Goal: Check status: Check status

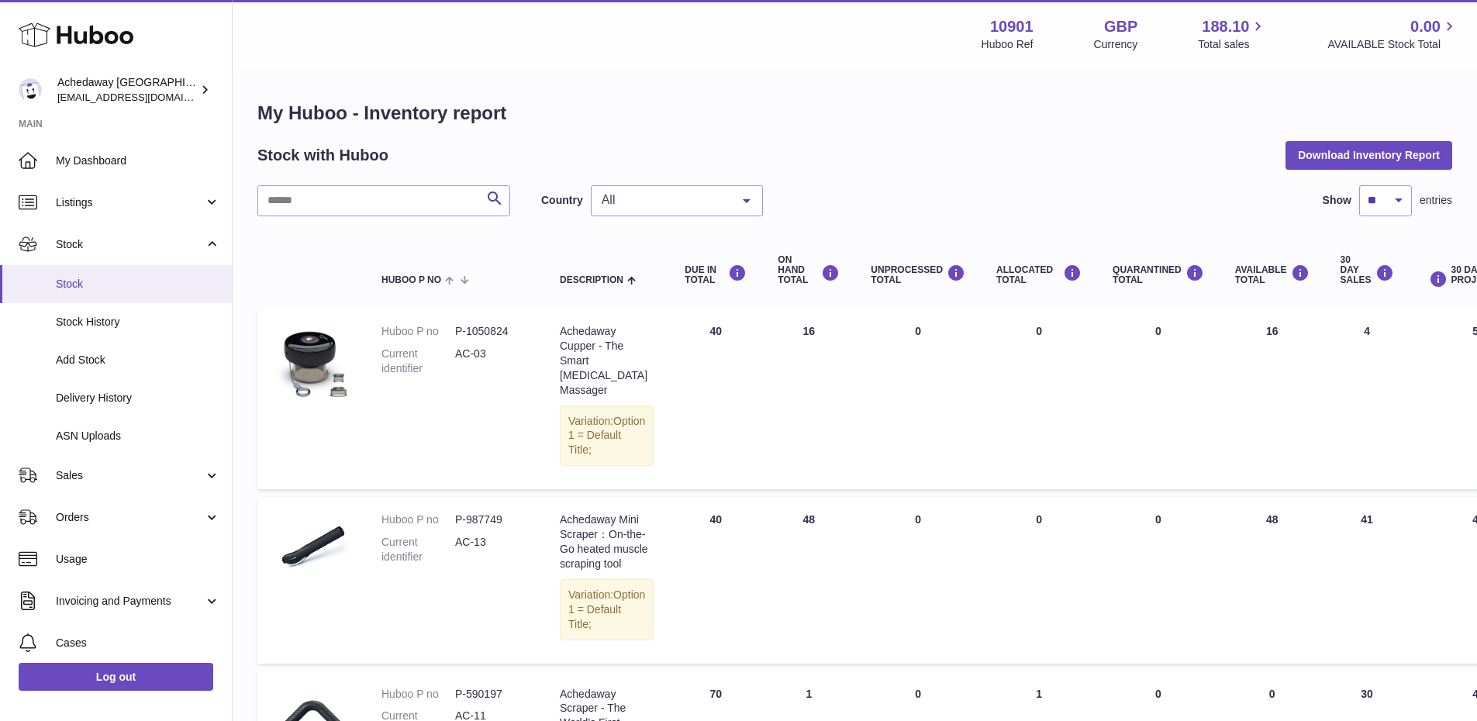
click at [165, 284] on span "Stock" at bounding box center [138, 284] width 164 height 15
click at [149, 288] on span "Stock" at bounding box center [138, 284] width 164 height 15
click at [710, 210] on div "All" at bounding box center [677, 200] width 172 height 31
click at [690, 193] on span "All" at bounding box center [664, 200] width 133 height 16
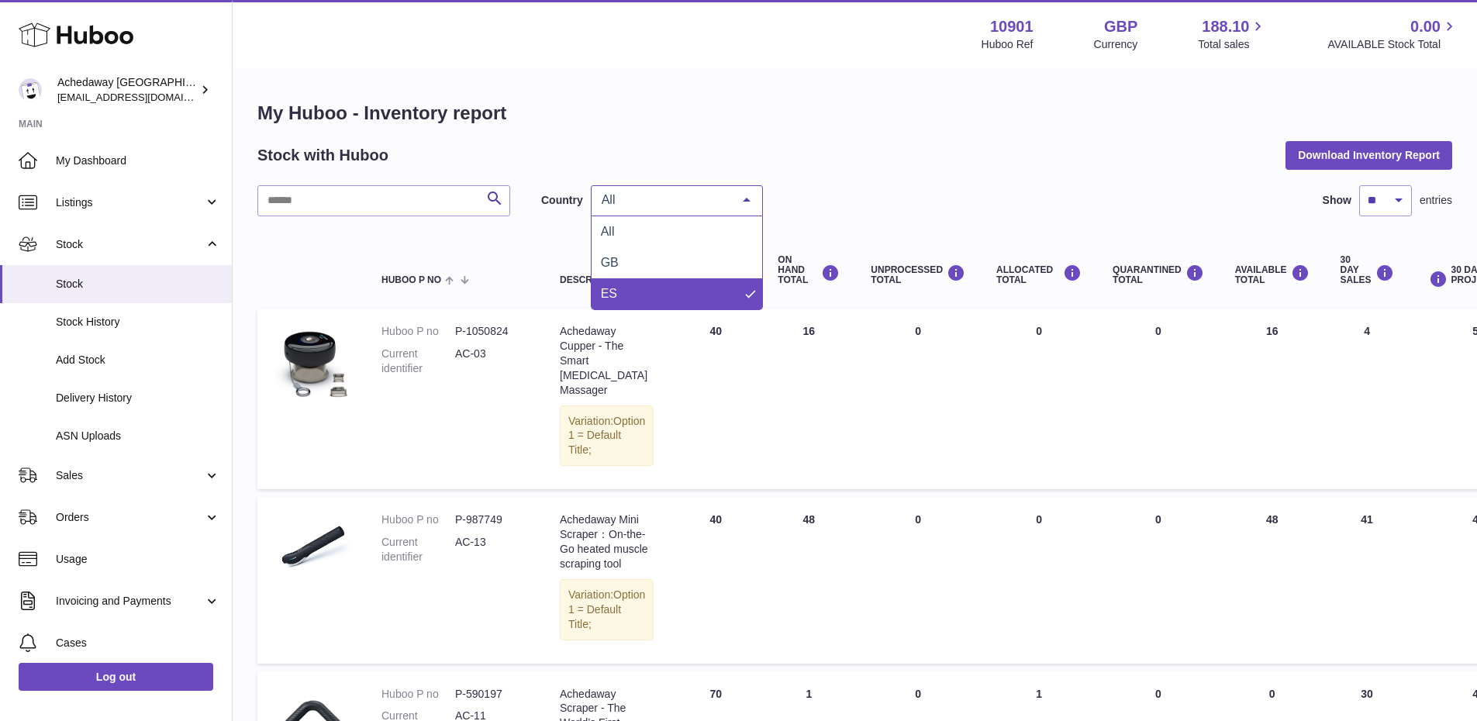
click at [654, 288] on span "ES" at bounding box center [677, 293] width 171 height 31
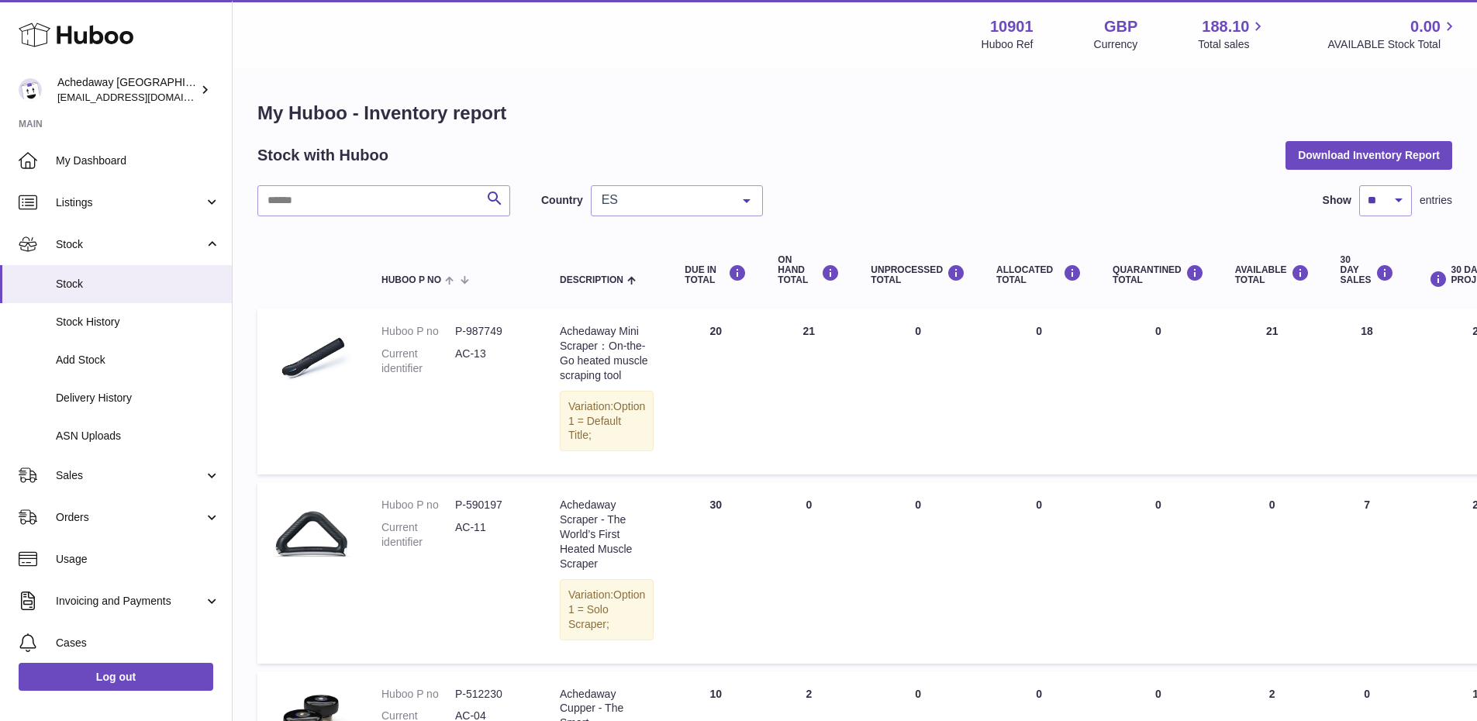
click at [685, 189] on div "ES" at bounding box center [677, 200] width 172 height 31
click at [672, 286] on span "ES" at bounding box center [677, 293] width 171 height 31
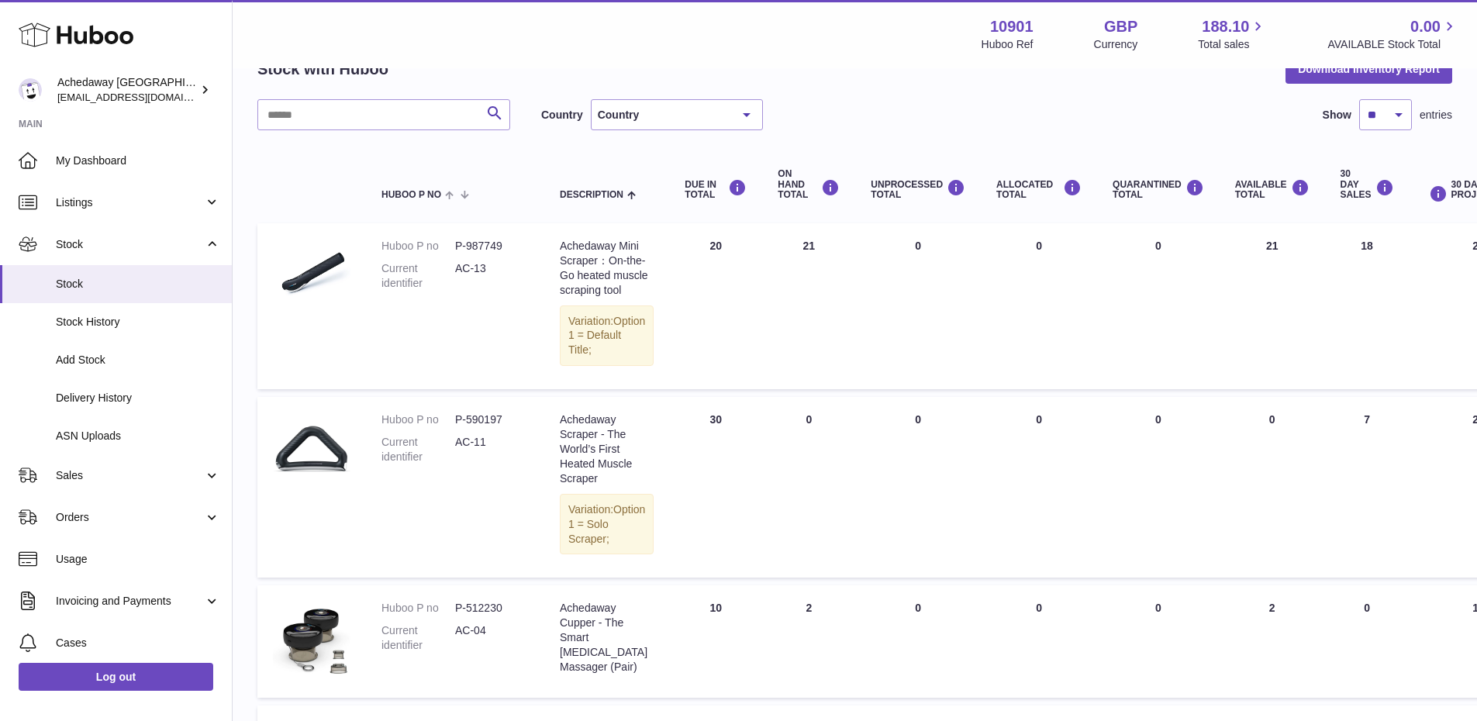
scroll to position [357, 0]
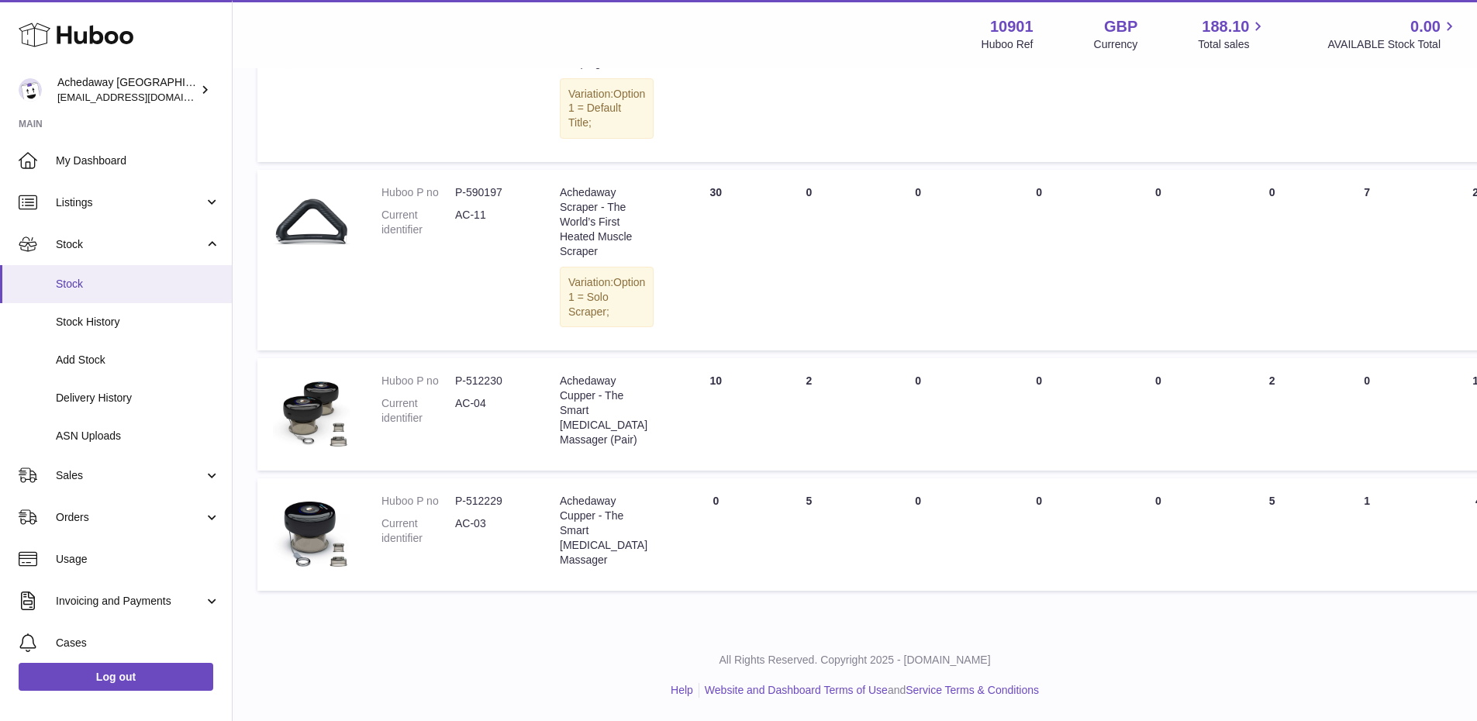
click at [98, 288] on span "Stock" at bounding box center [138, 284] width 164 height 15
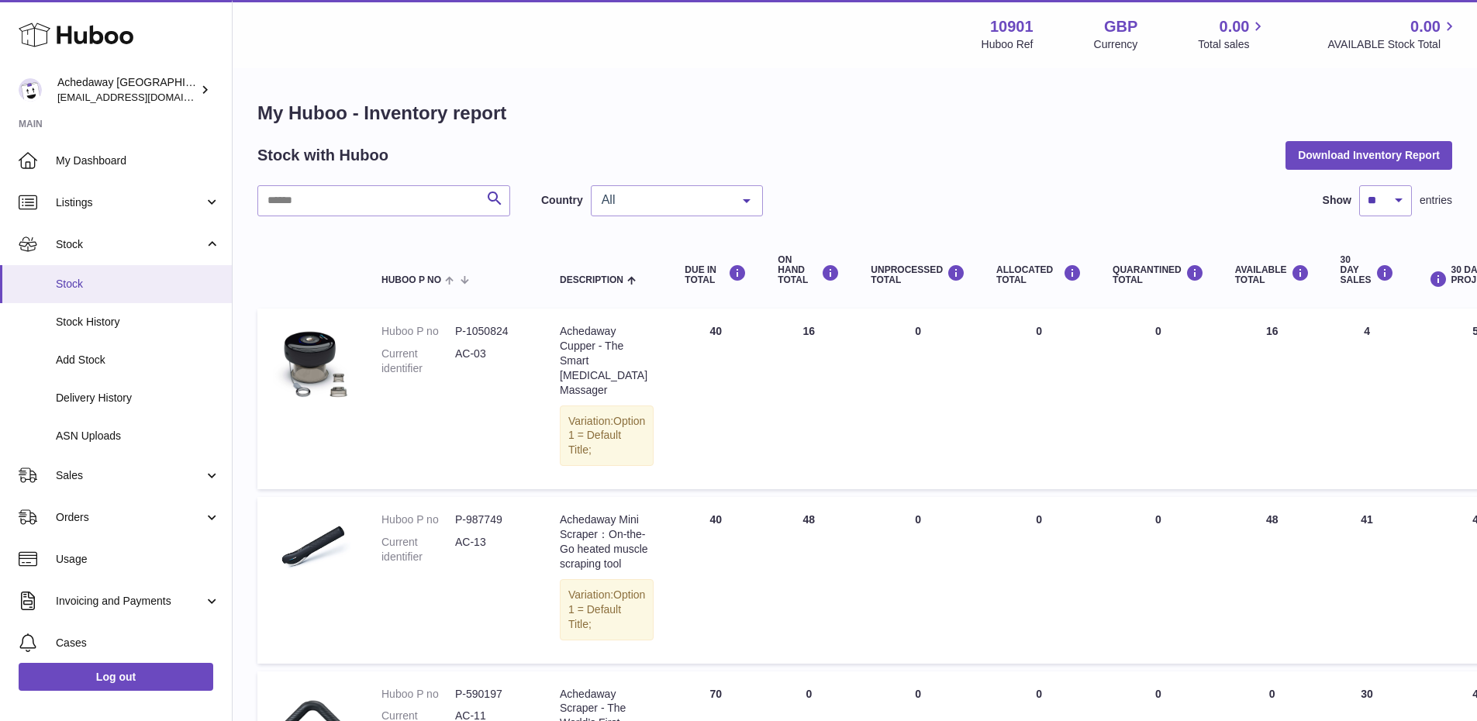
click at [88, 283] on span "Stock" at bounding box center [138, 284] width 164 height 15
click at [136, 271] on link "Stock" at bounding box center [116, 284] width 232 height 38
